Goal: Navigation & Orientation: Find specific page/section

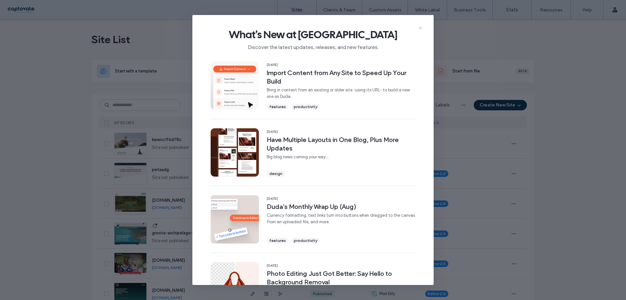
click at [421, 25] on icon at bounding box center [420, 27] width 5 height 5
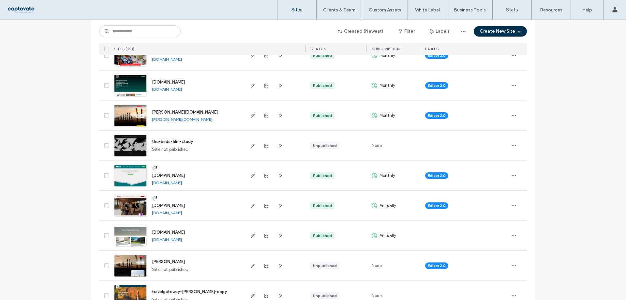
scroll to position [196, 0]
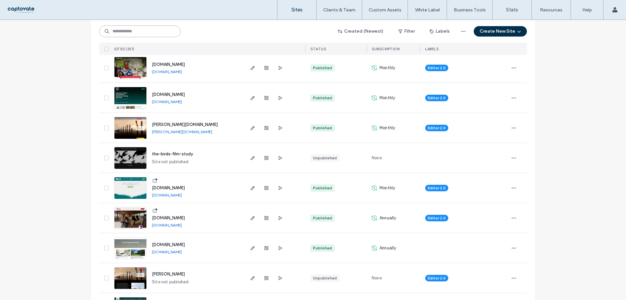
click at [138, 32] on input at bounding box center [140, 31] width 82 height 12
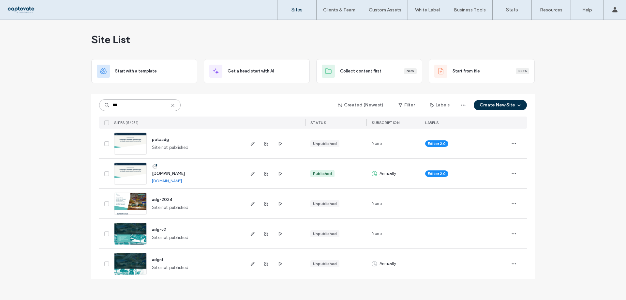
scroll to position [0, 0]
type input "***"
click at [161, 176] on span "[DOMAIN_NAME]" at bounding box center [168, 173] width 33 height 5
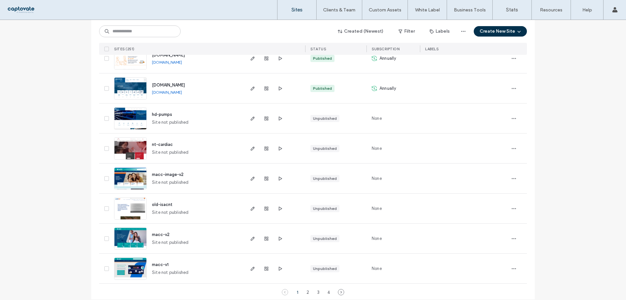
scroll to position [2103, 0]
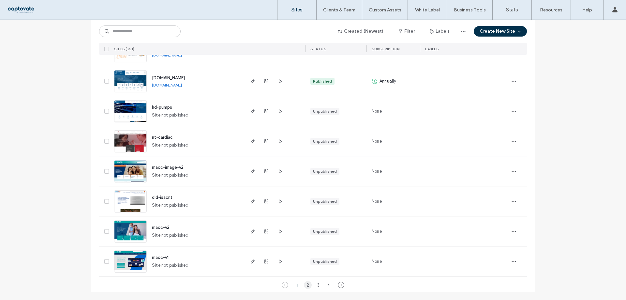
click at [308, 284] on div "2" at bounding box center [308, 285] width 8 height 8
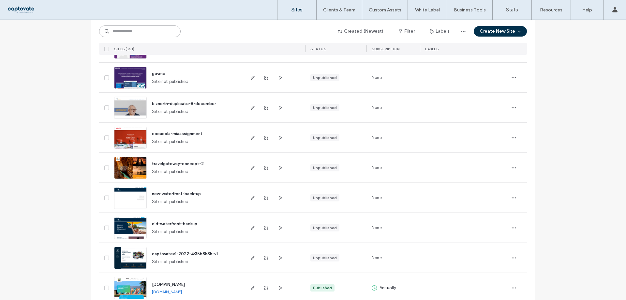
click at [120, 29] on input at bounding box center [140, 31] width 82 height 12
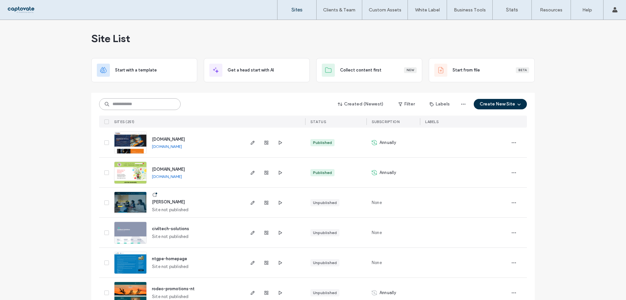
scroll to position [0, 0]
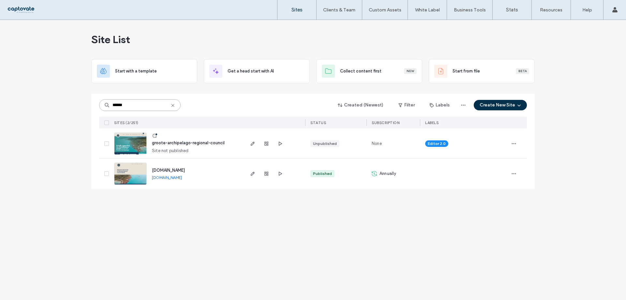
type input "******"
click at [174, 103] on icon at bounding box center [172, 105] width 5 height 5
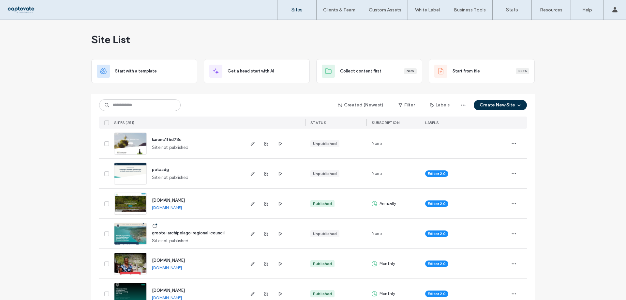
click at [172, 140] on span "karenc1f6d78c" at bounding box center [167, 139] width 30 height 5
